Goal: Task Accomplishment & Management: Use online tool/utility

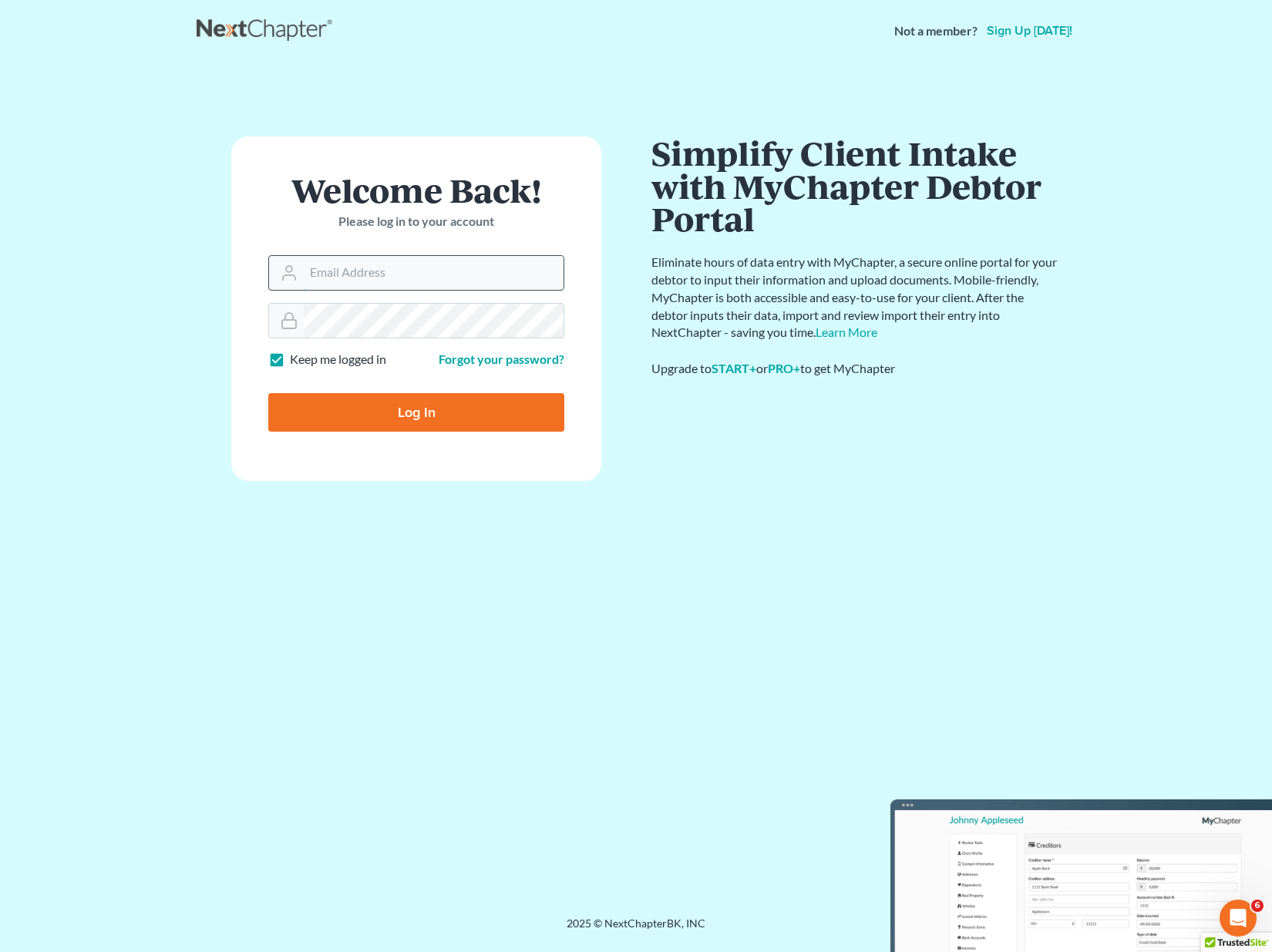
click at [402, 272] on input "Email Address" at bounding box center [433, 272] width 260 height 34
type input "[PERSON_NAME][EMAIL_ADDRESS][DOMAIN_NAME]"
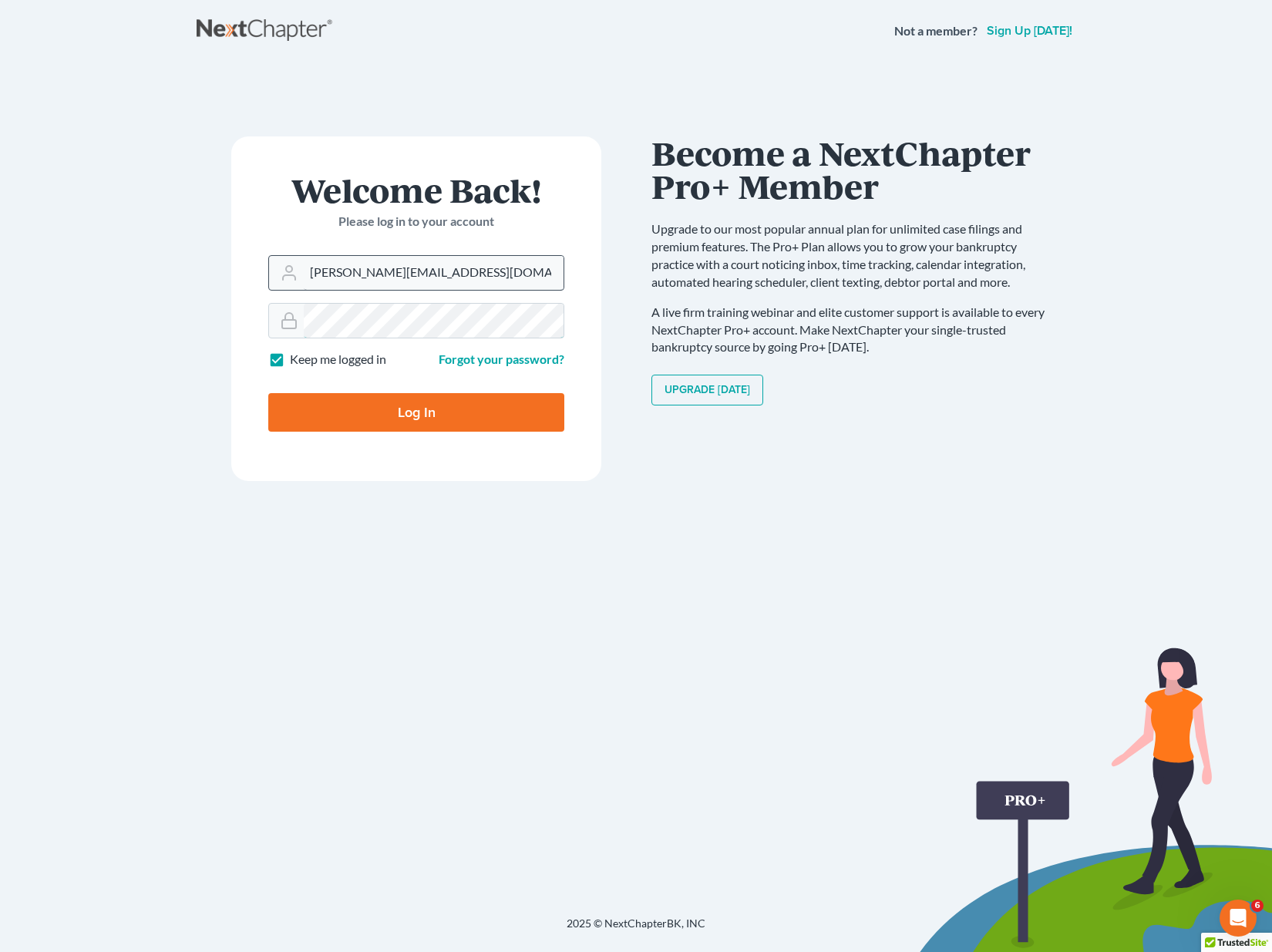
click at [268, 393] on input "Log In" at bounding box center [416, 412] width 296 height 38
type input "Thinking..."
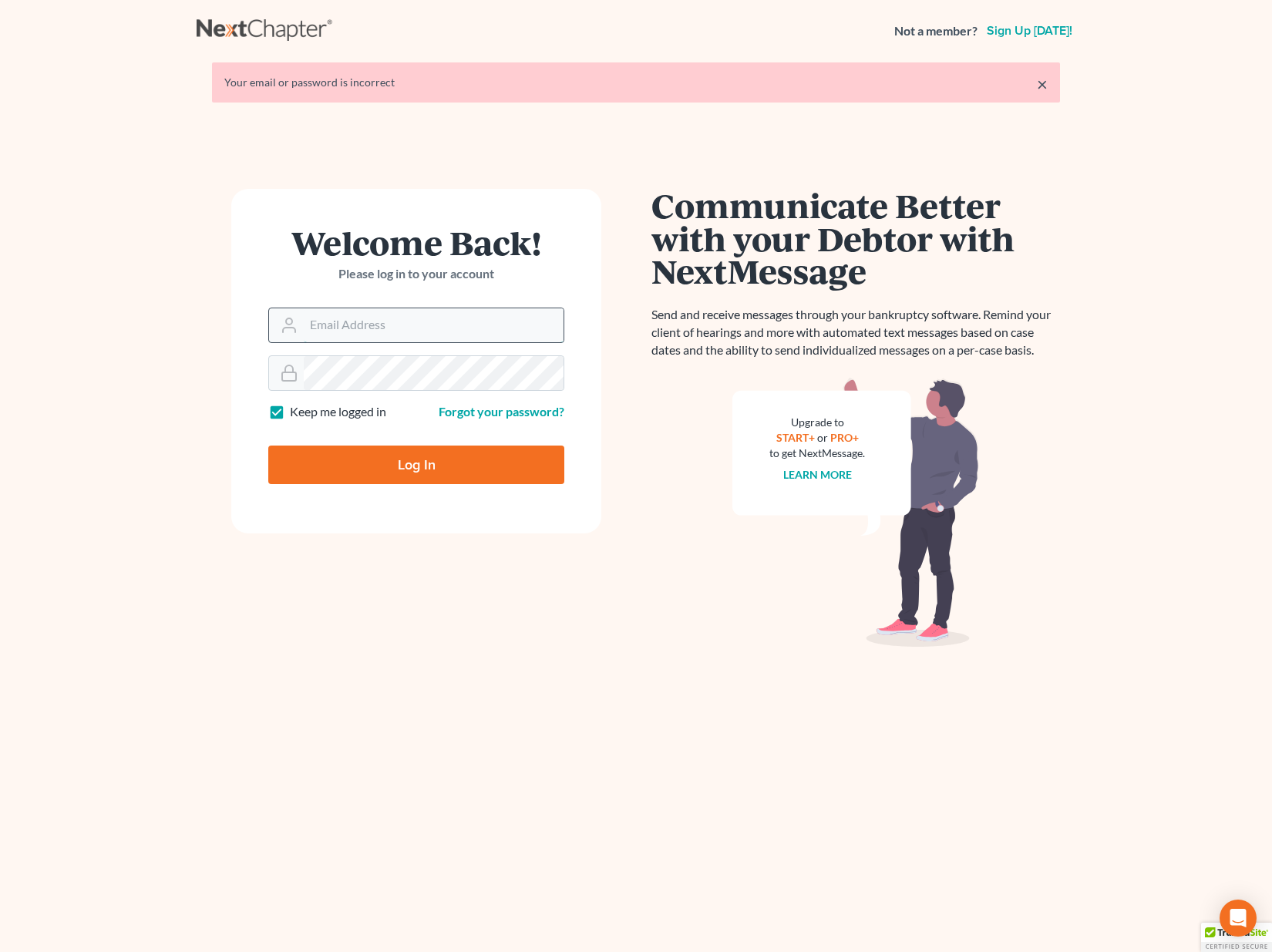
click at [400, 326] on input "Email Address" at bounding box center [433, 325] width 260 height 34
type input "[PERSON_NAME][EMAIL_ADDRESS][DOMAIN_NAME]"
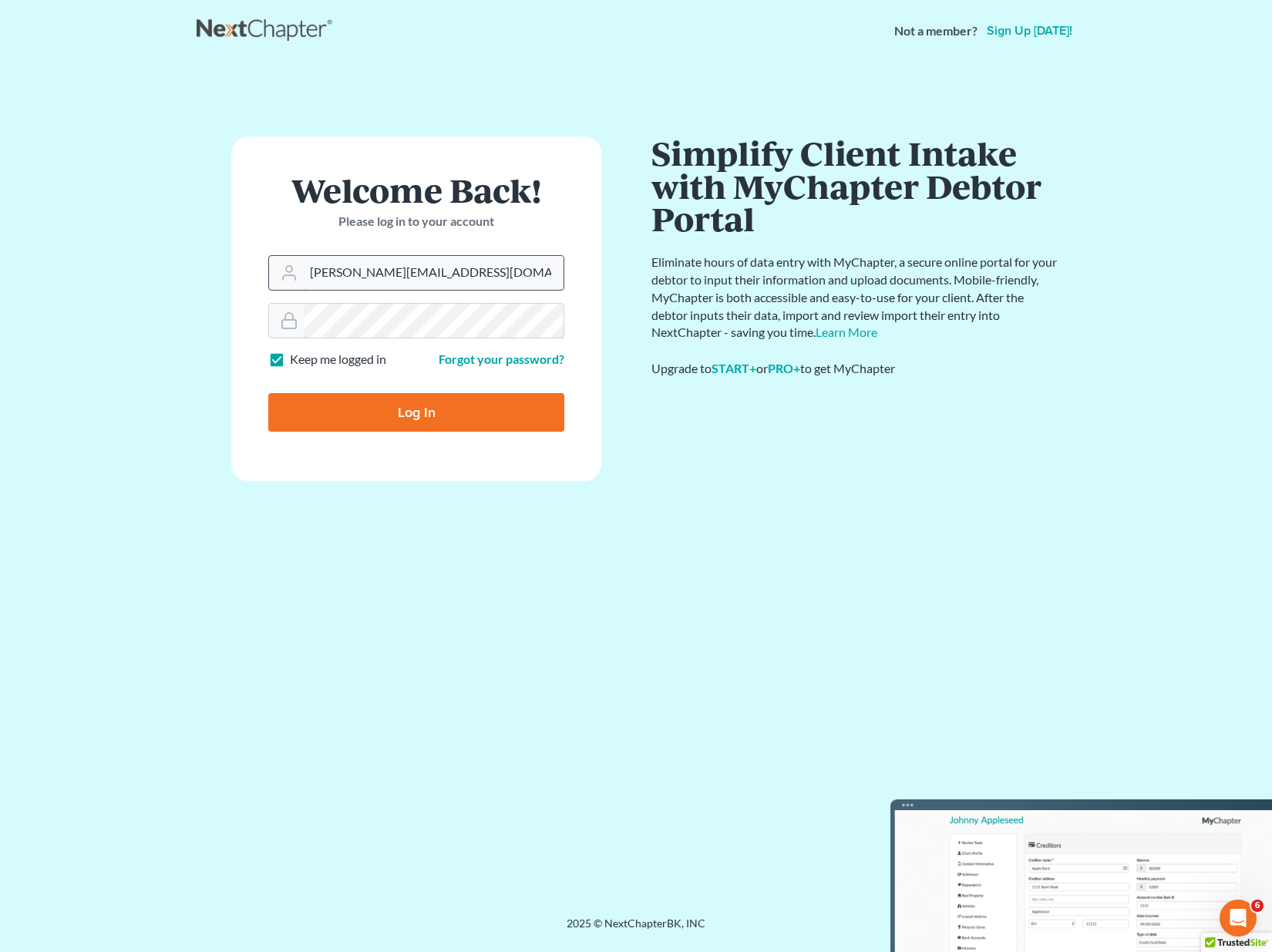
click at [268, 393] on input "Log In" at bounding box center [416, 412] width 296 height 38
type input "Thinking..."
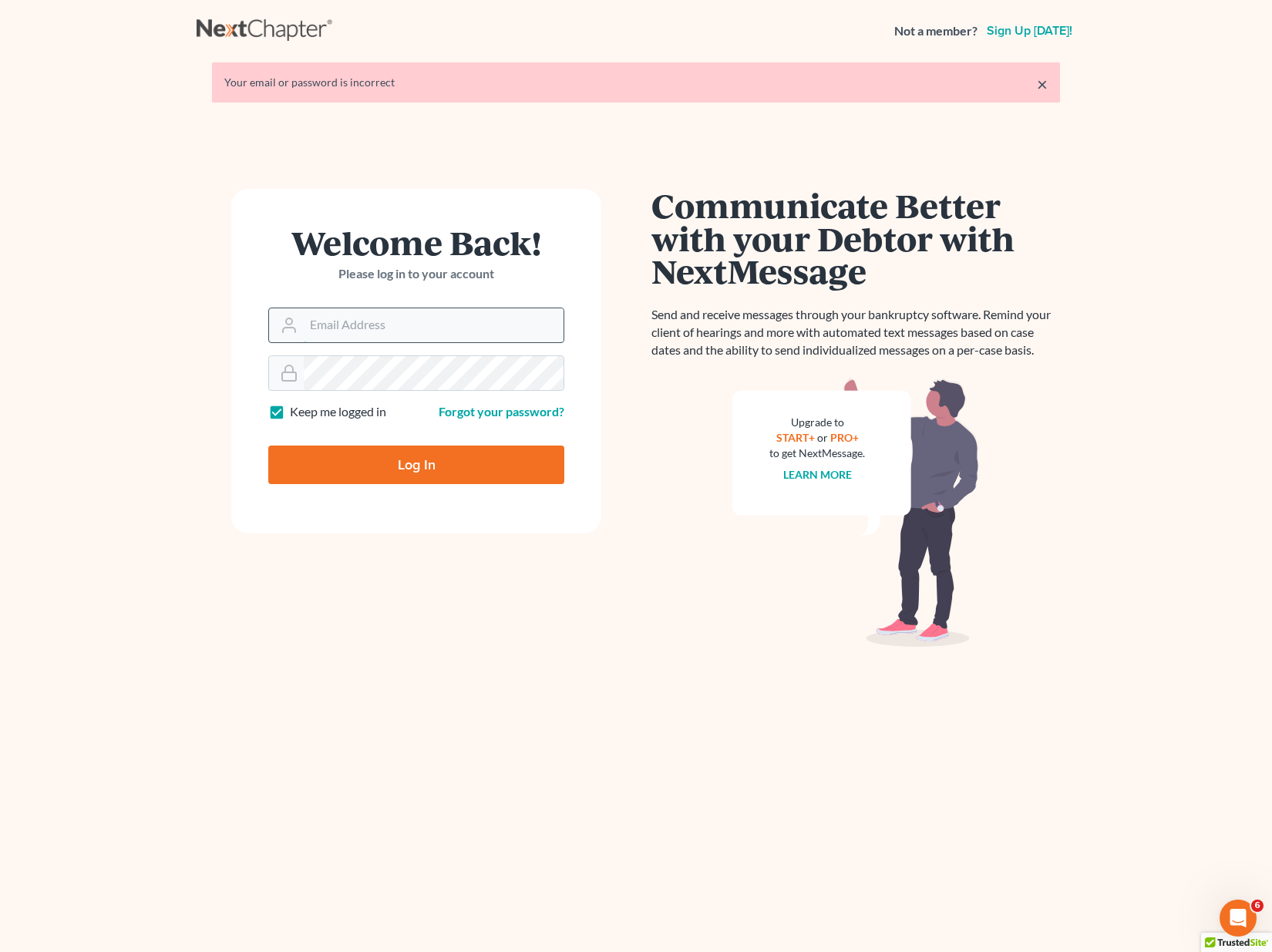
click at [386, 330] on input "Email Address" at bounding box center [433, 325] width 260 height 34
type input "[PERSON_NAME][EMAIL_ADDRESS][DOMAIN_NAME]"
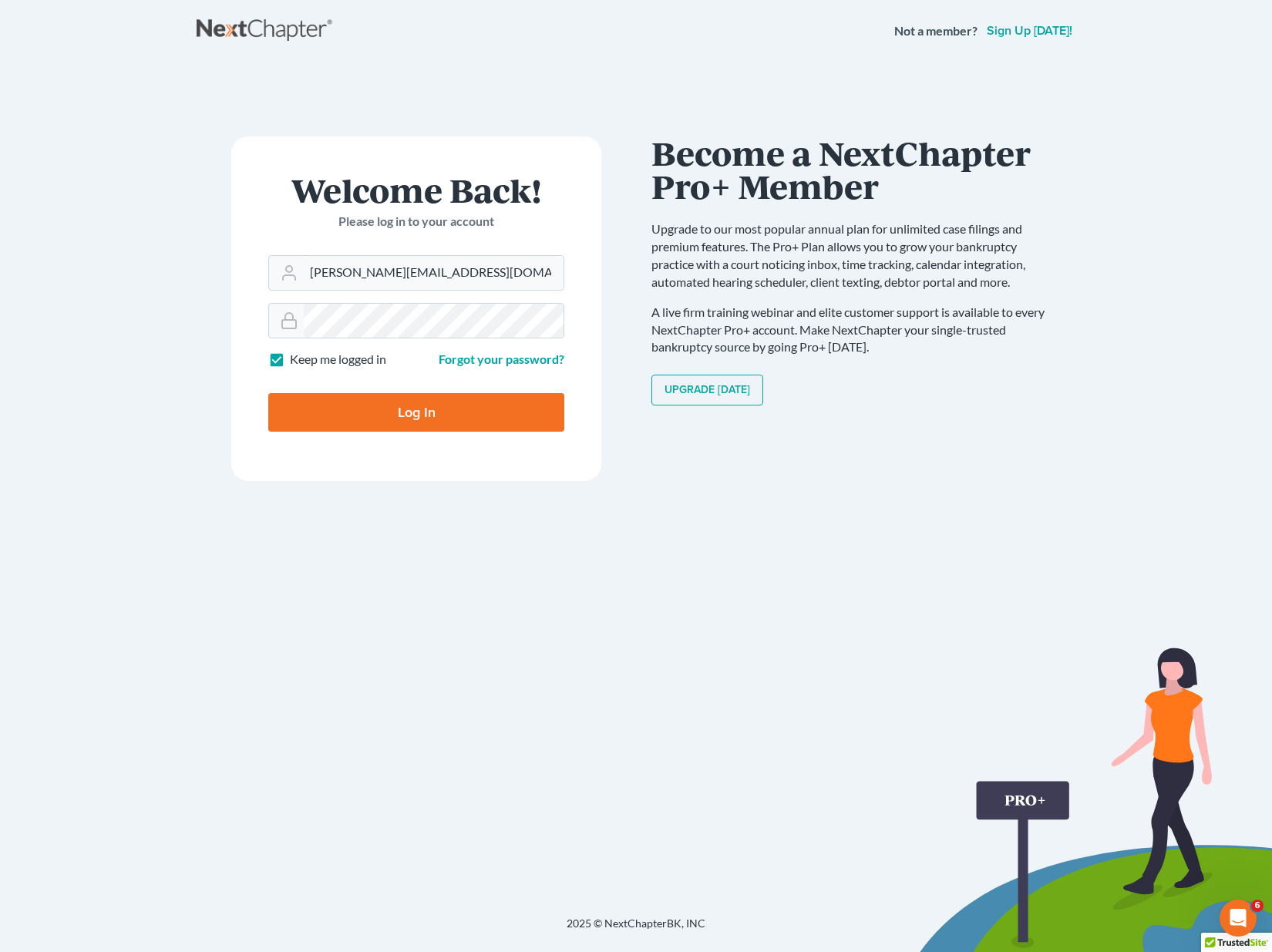
click at [456, 414] on input "Log In" at bounding box center [416, 412] width 296 height 38
type input "Thinking..."
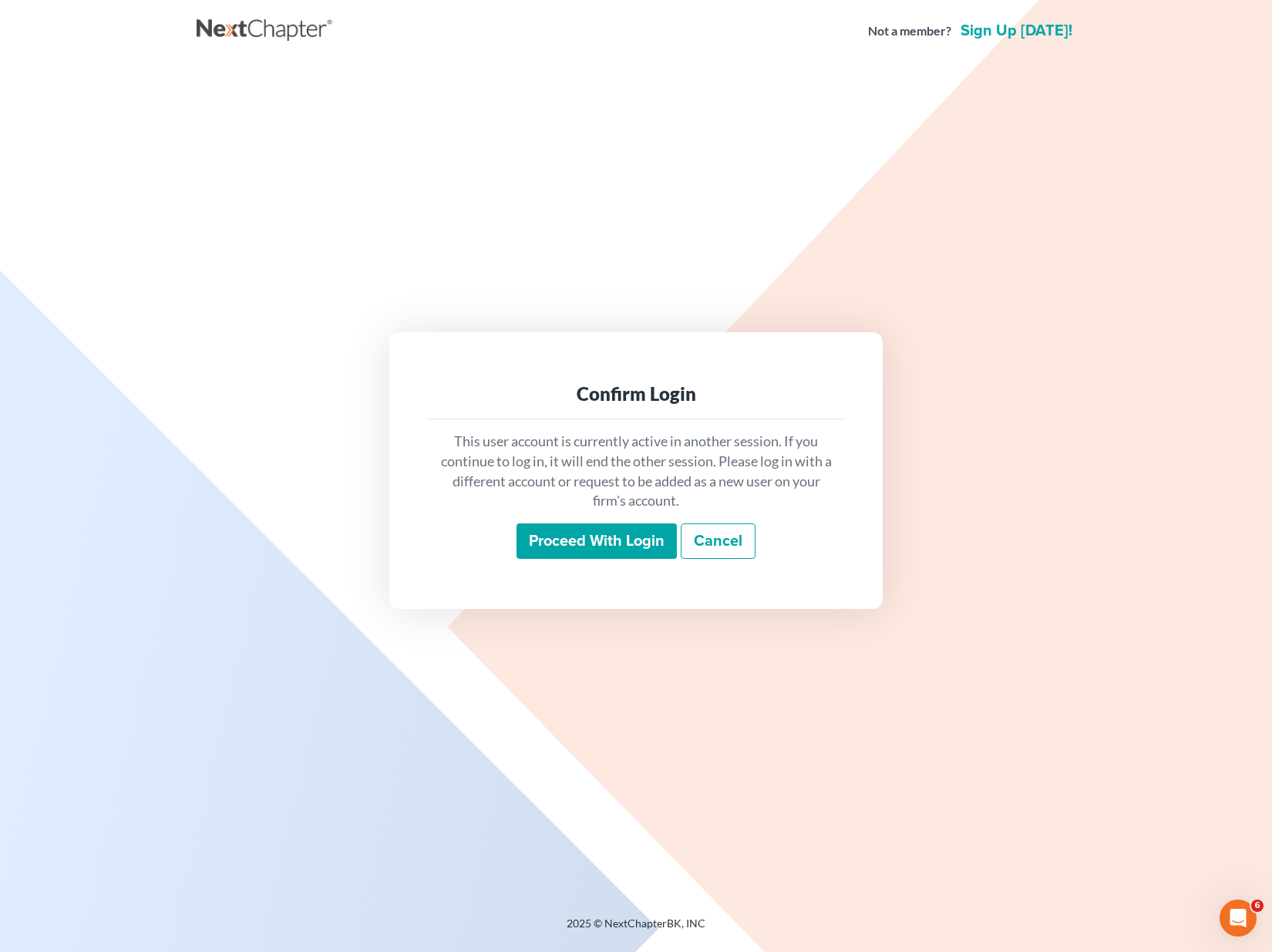
click at [609, 525] on input "Proceed with login" at bounding box center [597, 541] width 161 height 35
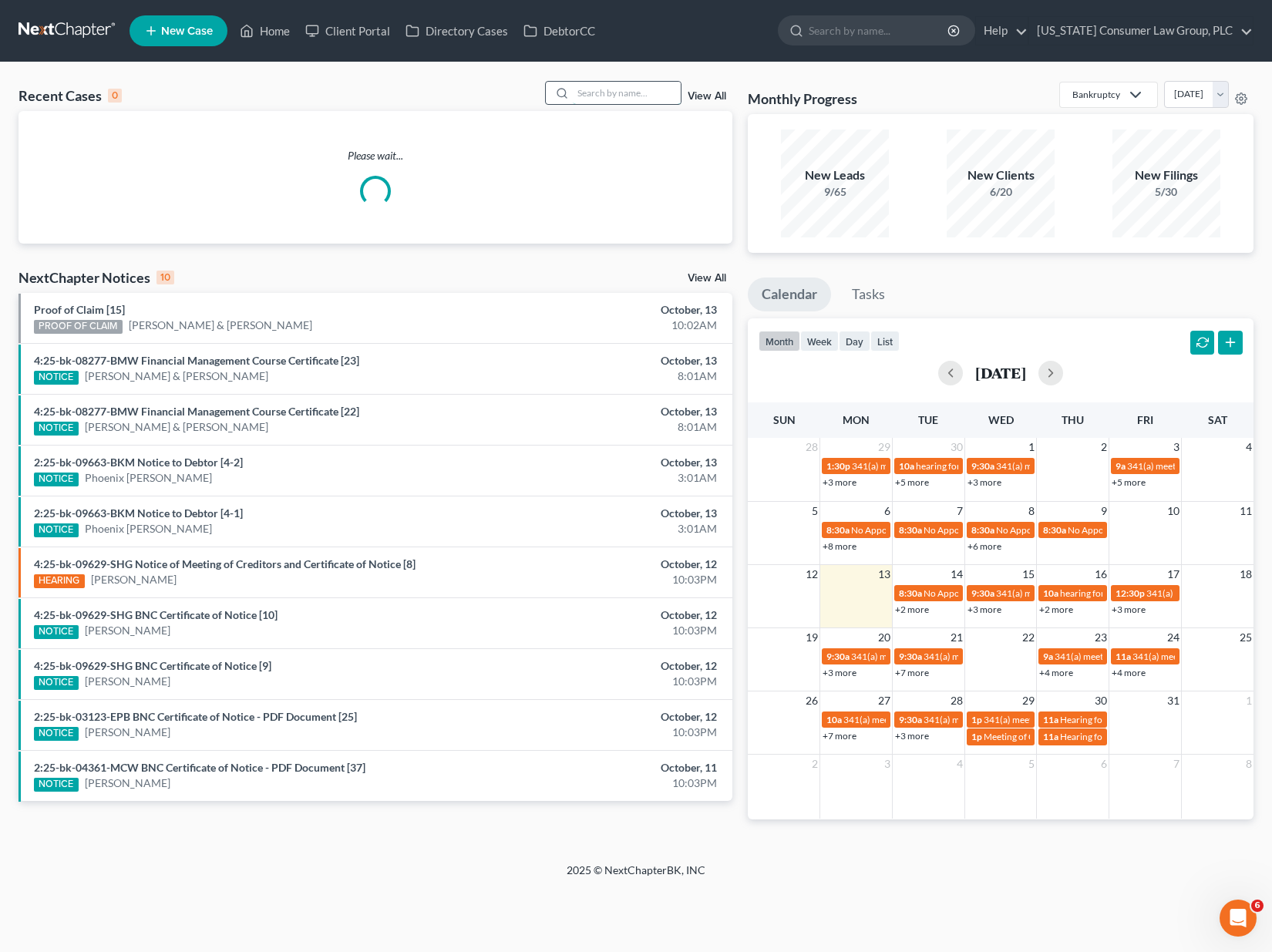
click at [629, 86] on input "search" at bounding box center [627, 93] width 108 height 23
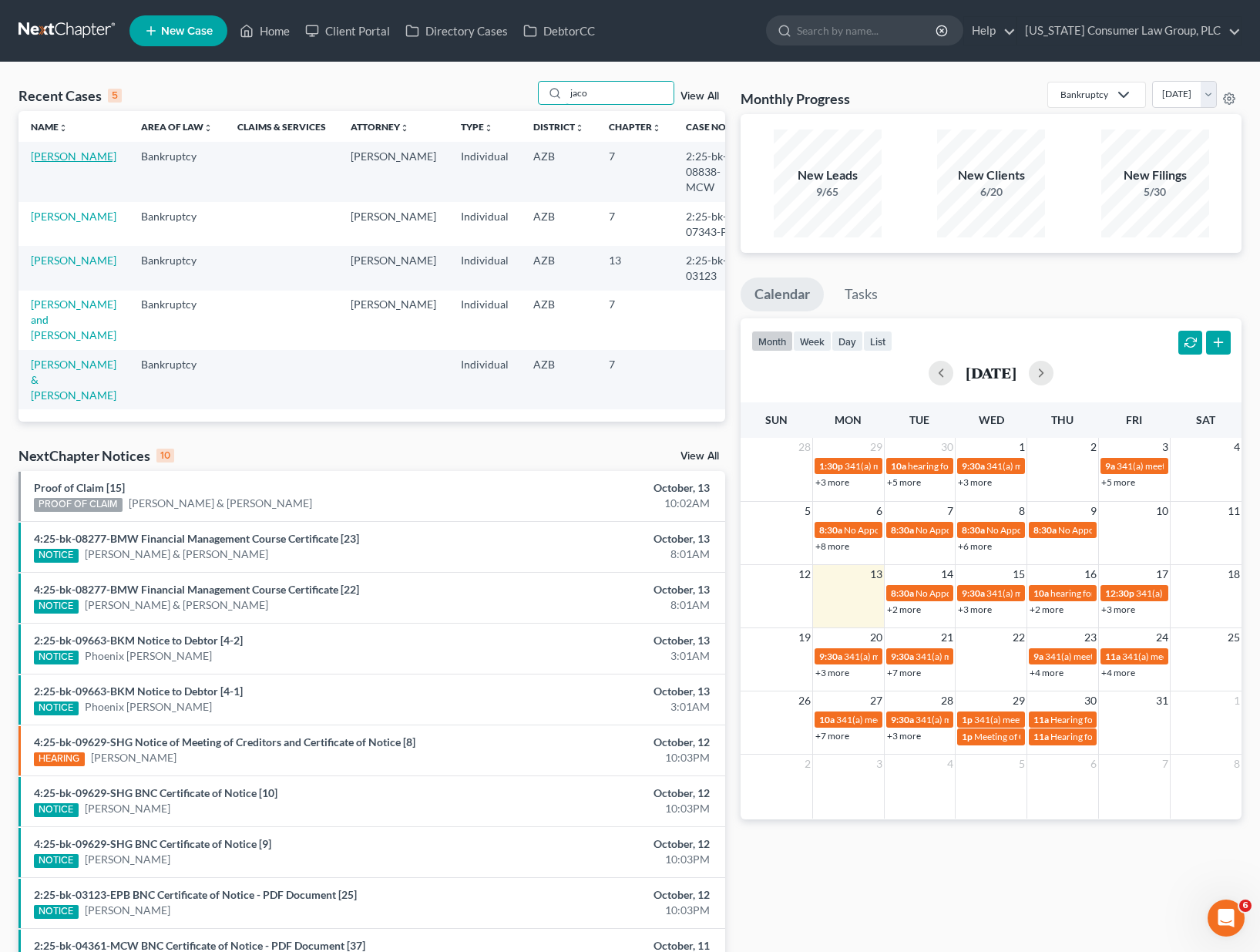
type input "jaco"
click at [50, 162] on link "[PERSON_NAME]" at bounding box center [73, 156] width 85 height 13
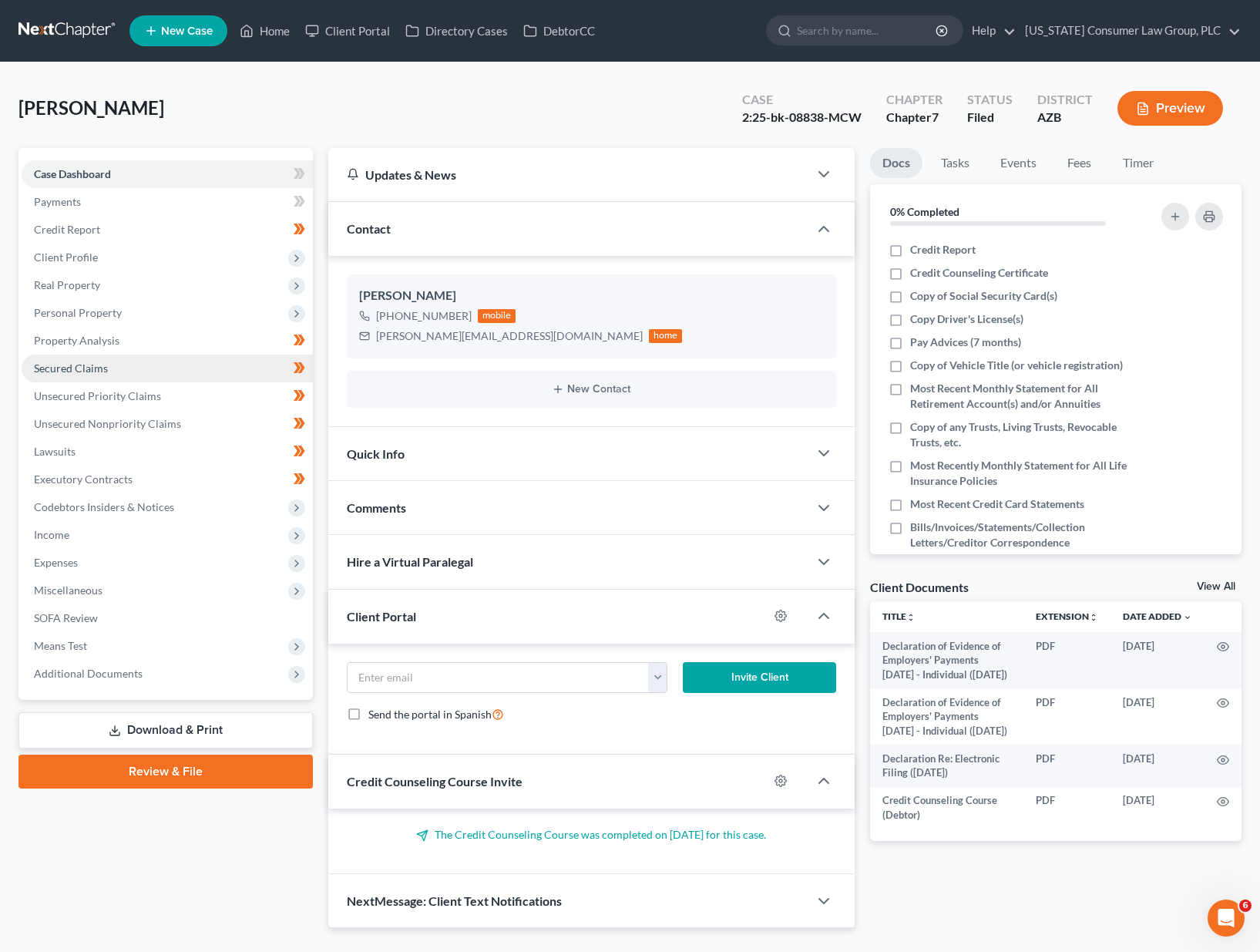
click at [78, 367] on span "Secured Claims" at bounding box center [71, 368] width 74 height 13
